Goal: Check status

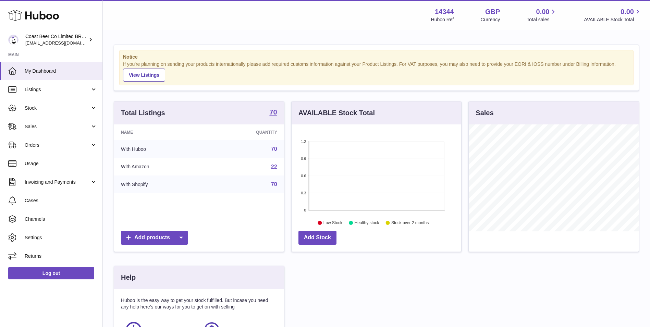
scroll to position [107, 170]
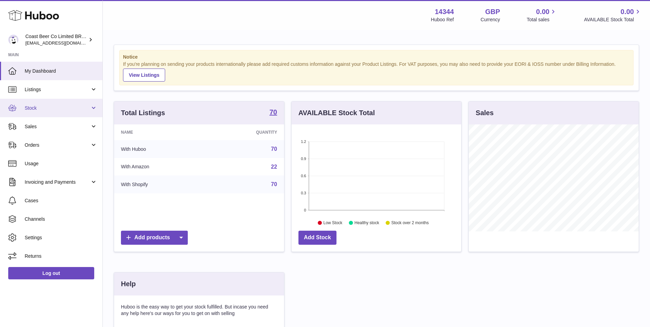
click at [48, 113] on link "Stock" at bounding box center [51, 108] width 102 height 18
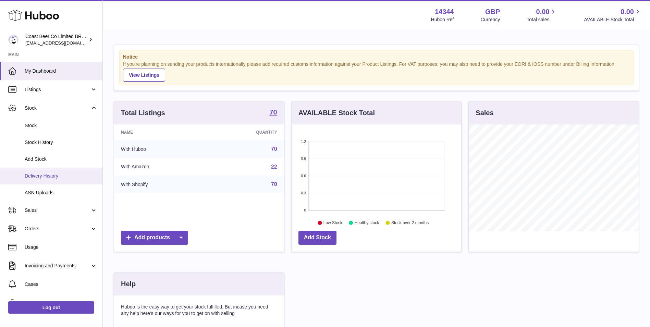
click at [55, 177] on span "Delivery History" at bounding box center [61, 176] width 73 height 7
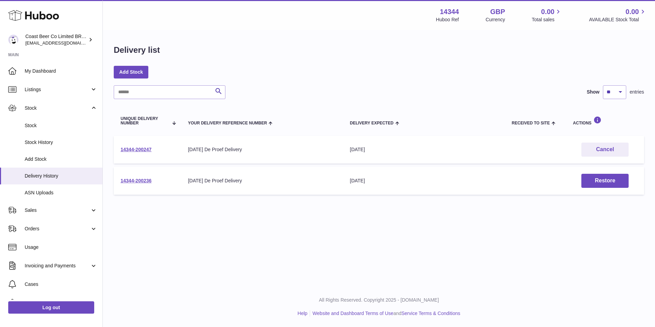
click at [142, 145] on td "14344-200247" at bounding box center [147, 150] width 67 height 28
click at [144, 149] on link "14344-200247" at bounding box center [136, 149] width 31 height 5
